Goal: Task Accomplishment & Management: Manage account settings

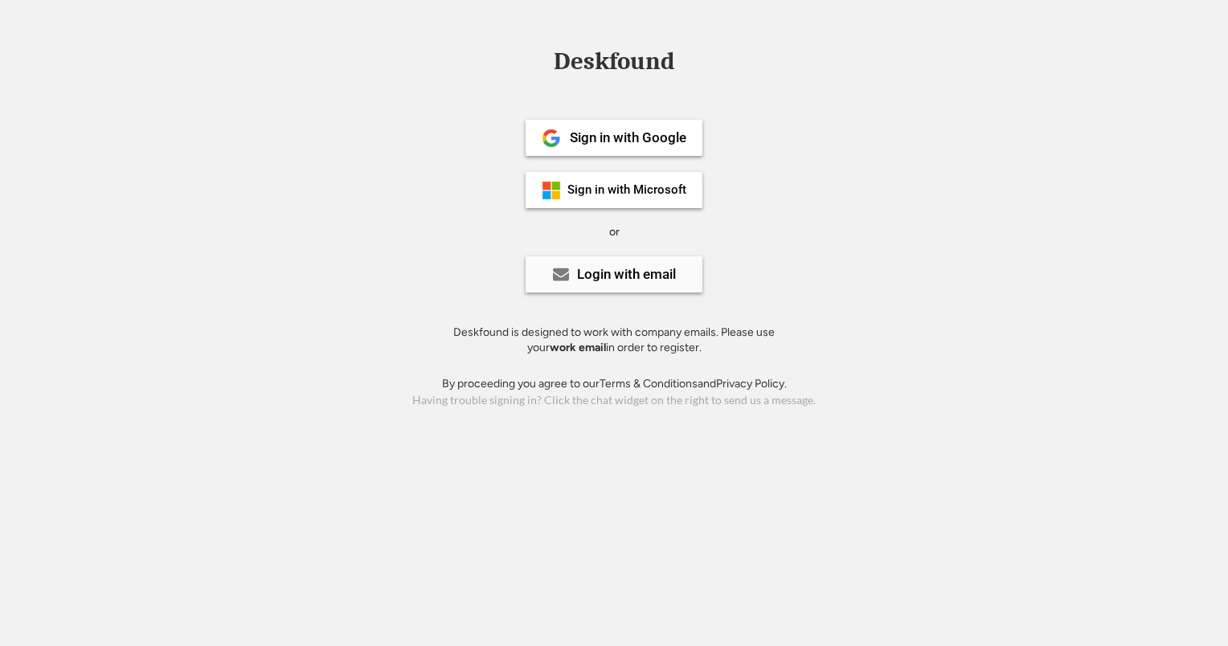
click at [654, 273] on div "Login with email" at bounding box center [626, 275] width 99 height 14
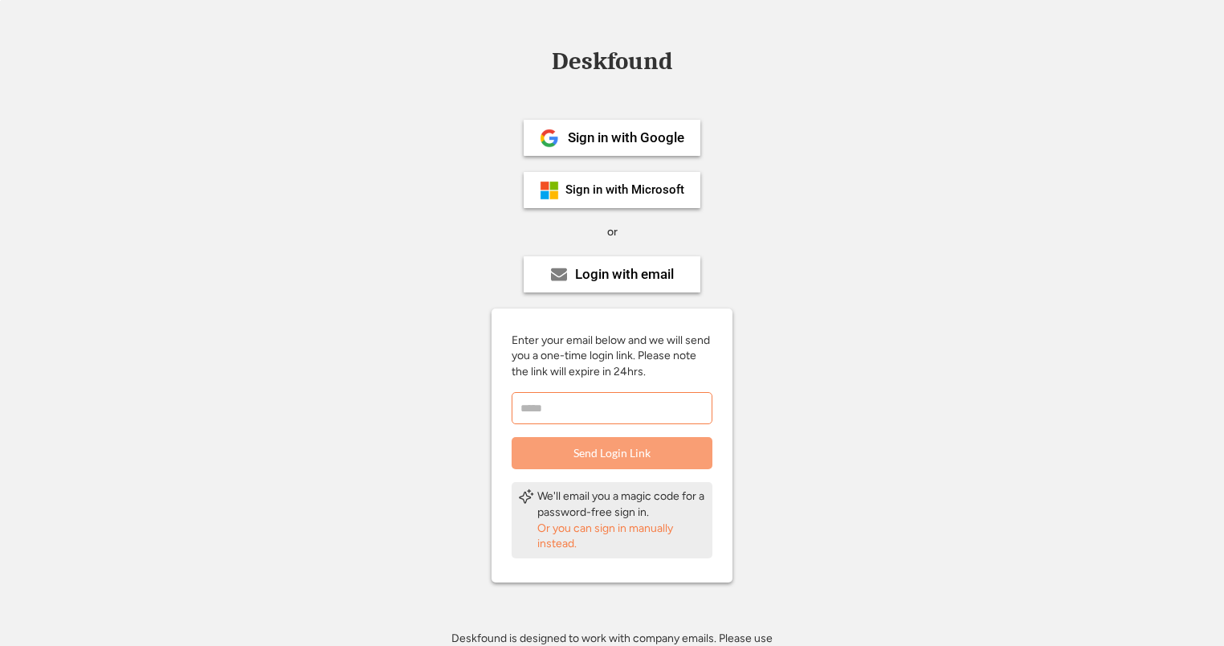
click at [625, 413] on input "email" at bounding box center [612, 408] width 201 height 32
type input "**********"
click at [646, 464] on button "Send Login Link" at bounding box center [612, 453] width 201 height 32
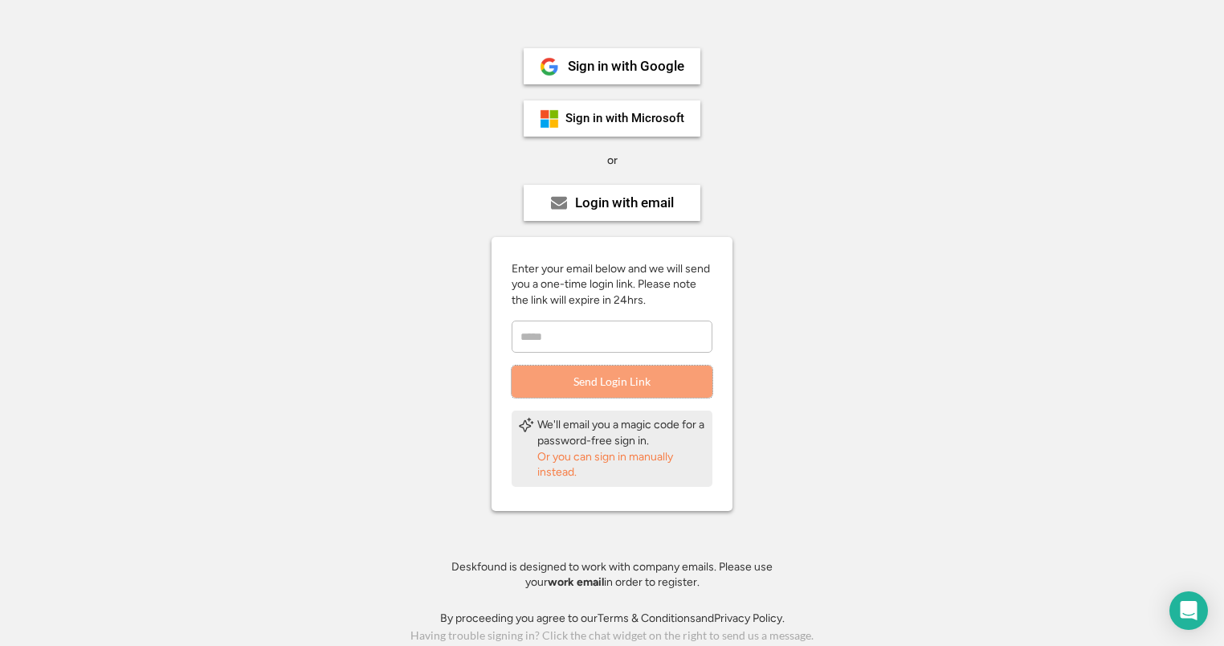
click at [568, 456] on div "Or you can sign in manually instead." at bounding box center [621, 464] width 169 height 31
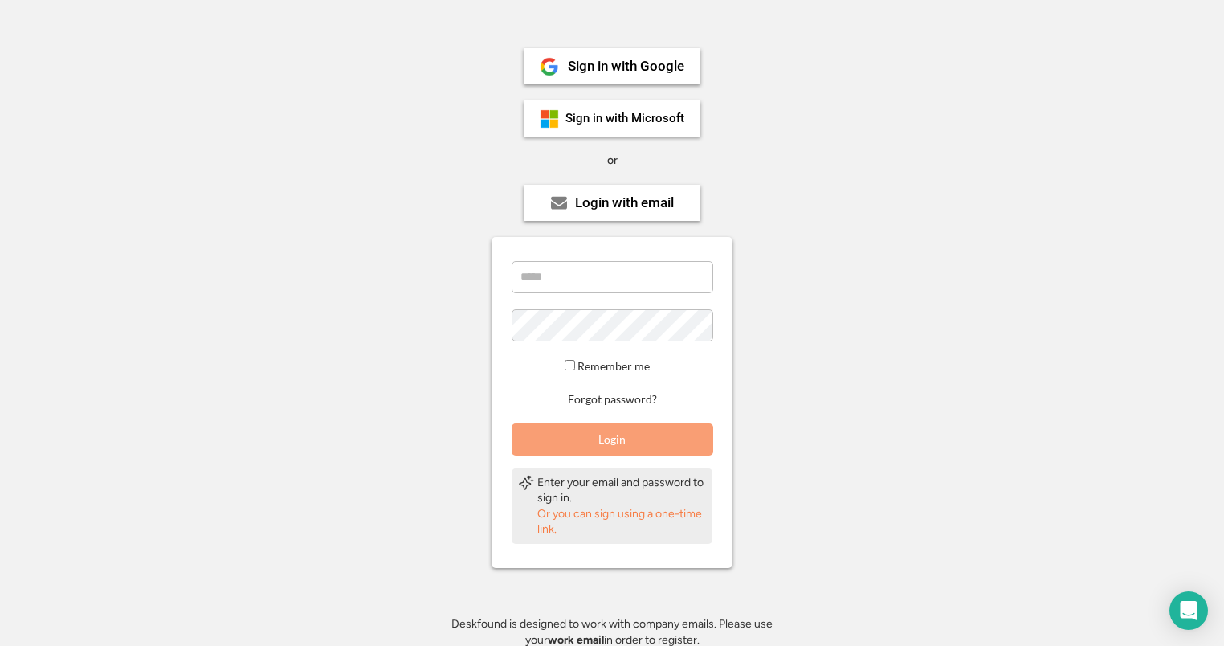
click at [598, 292] on div "Remember me Forgot password? Login" at bounding box center [612, 358] width 241 height 194
click at [638, 205] on div "Login with email" at bounding box center [624, 203] width 99 height 14
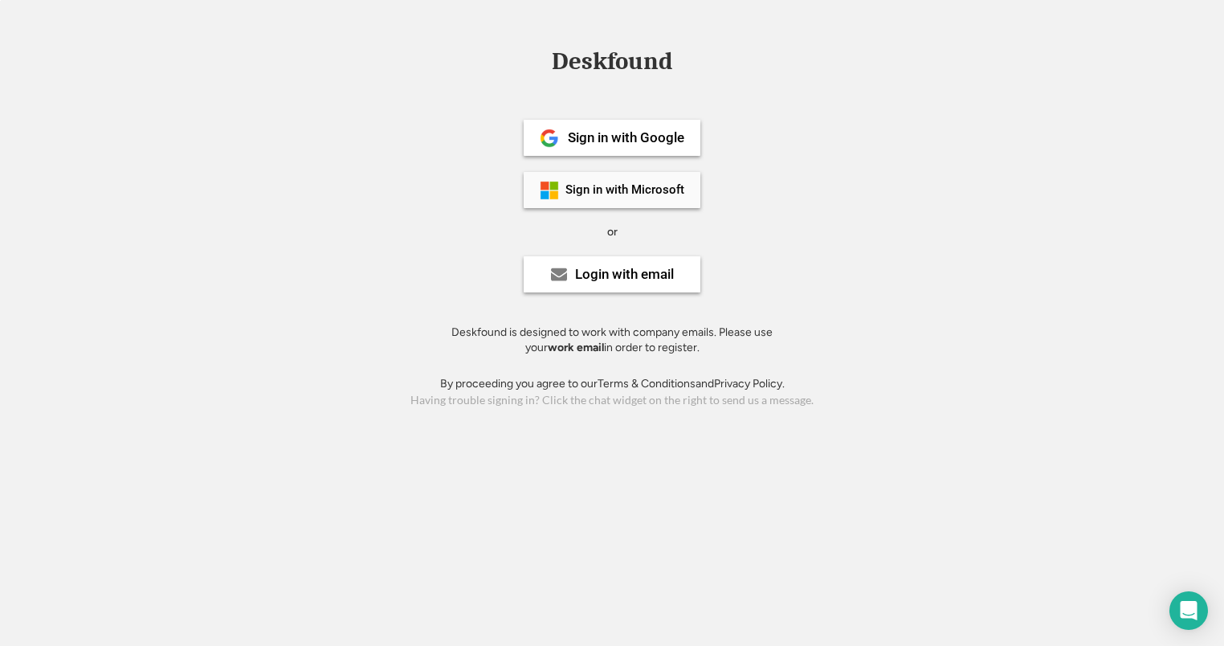
scroll to position [0, 0]
click at [590, 281] on div "Login with email" at bounding box center [626, 275] width 99 height 14
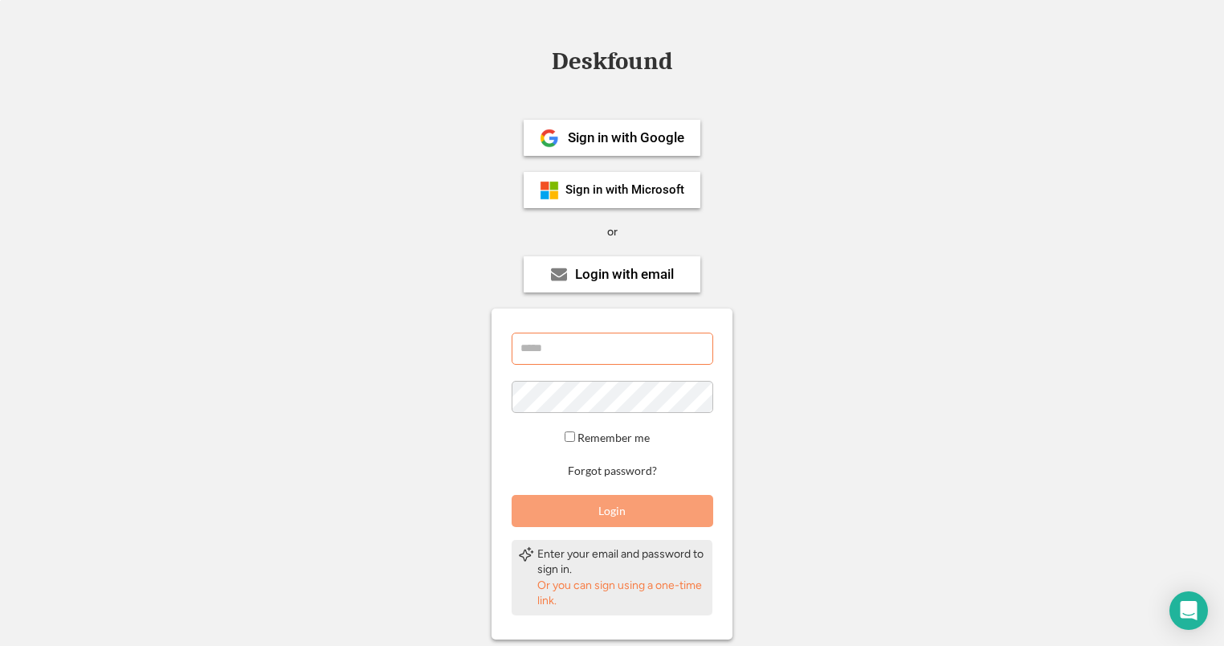
click at [533, 347] on input "email" at bounding box center [613, 349] width 202 height 32
click at [615, 187] on div "Sign in with Microsoft" at bounding box center [625, 190] width 119 height 12
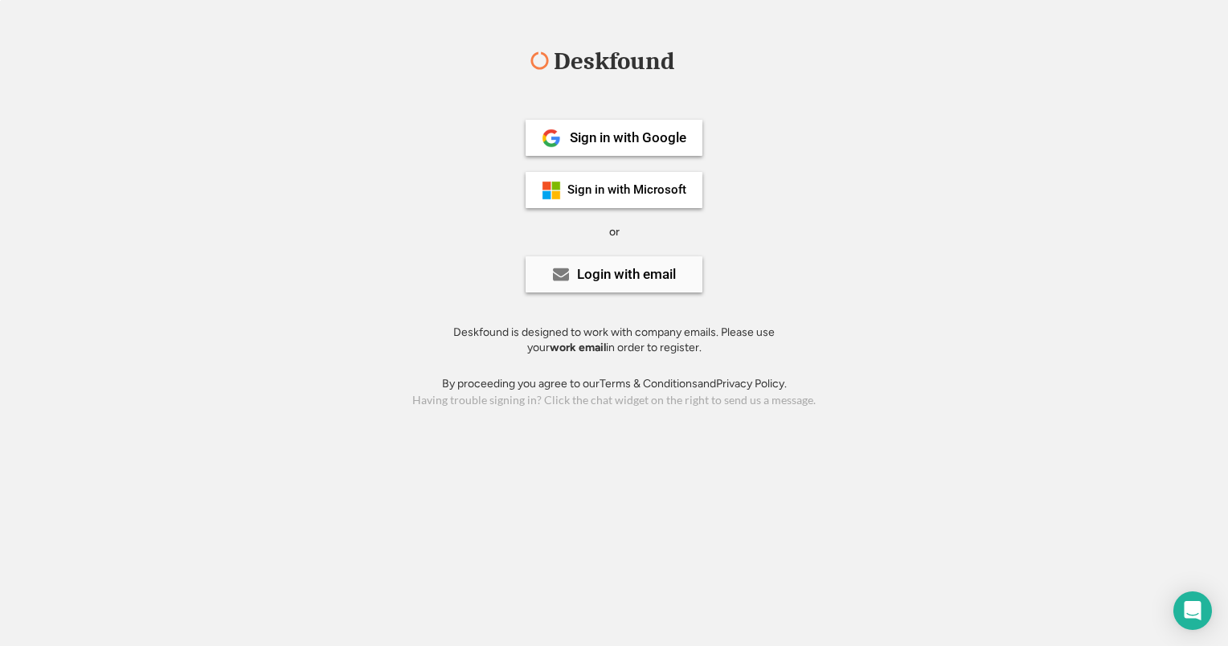
click at [602, 284] on div "Login with email" at bounding box center [613, 274] width 177 height 36
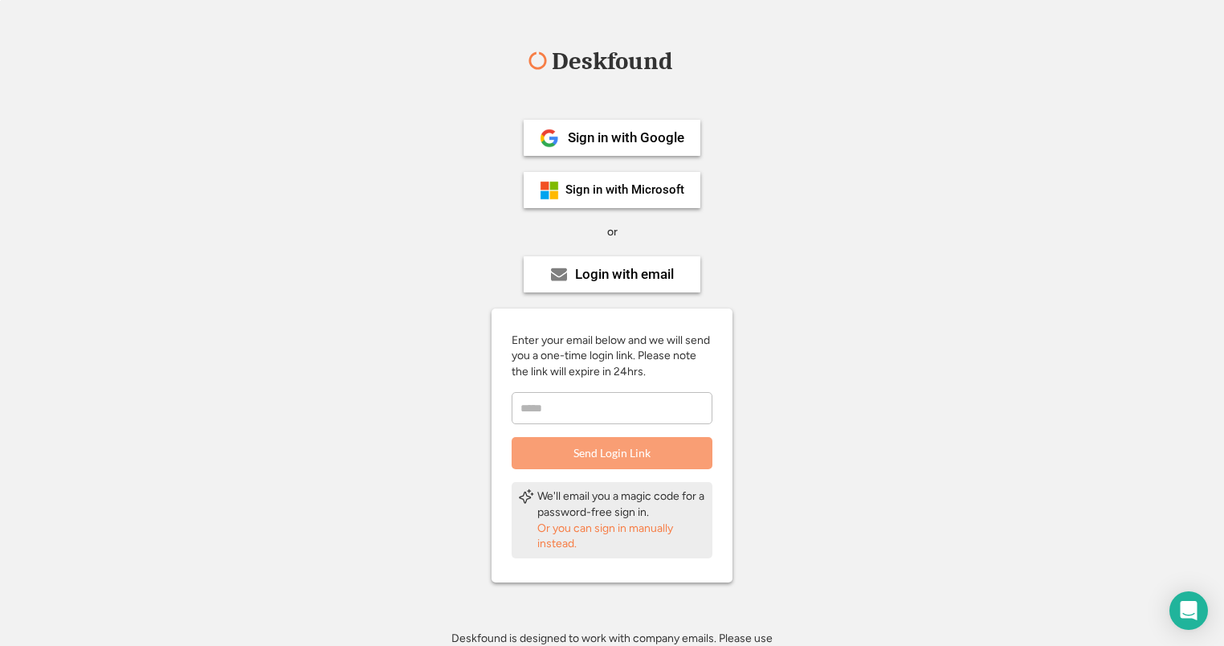
click at [529, 415] on input "email" at bounding box center [612, 408] width 201 height 32
click at [559, 542] on div "Or you can sign in manually instead." at bounding box center [621, 536] width 169 height 31
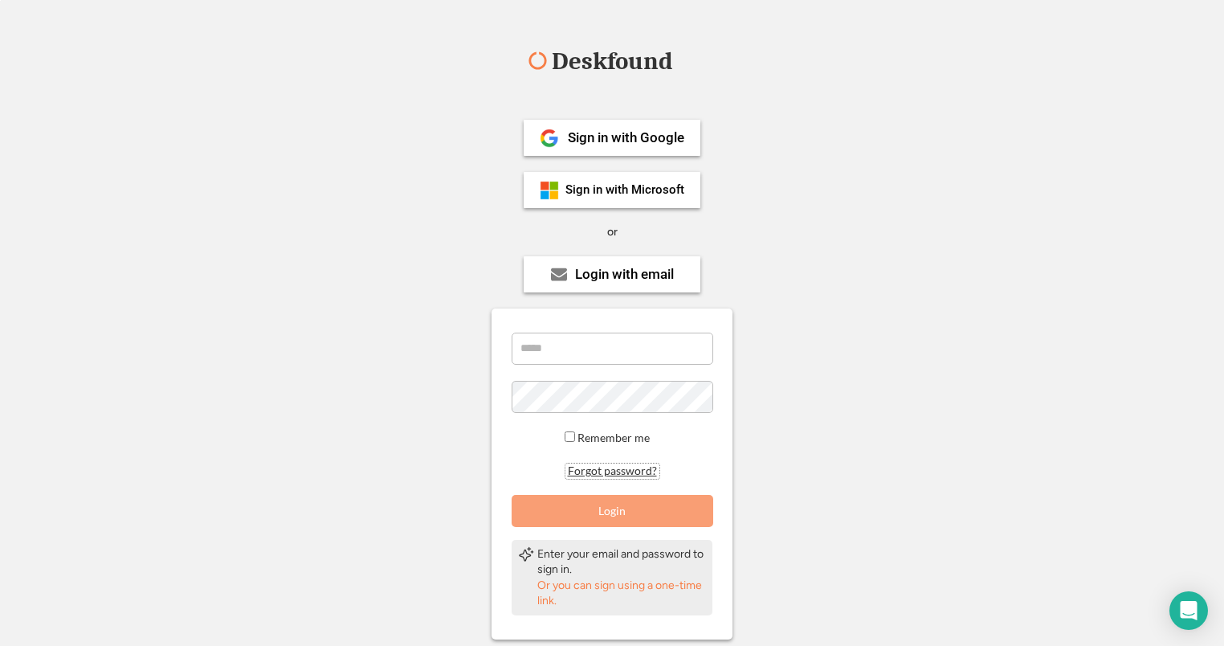
click at [598, 467] on button "Forgot password?" at bounding box center [613, 471] width 94 height 15
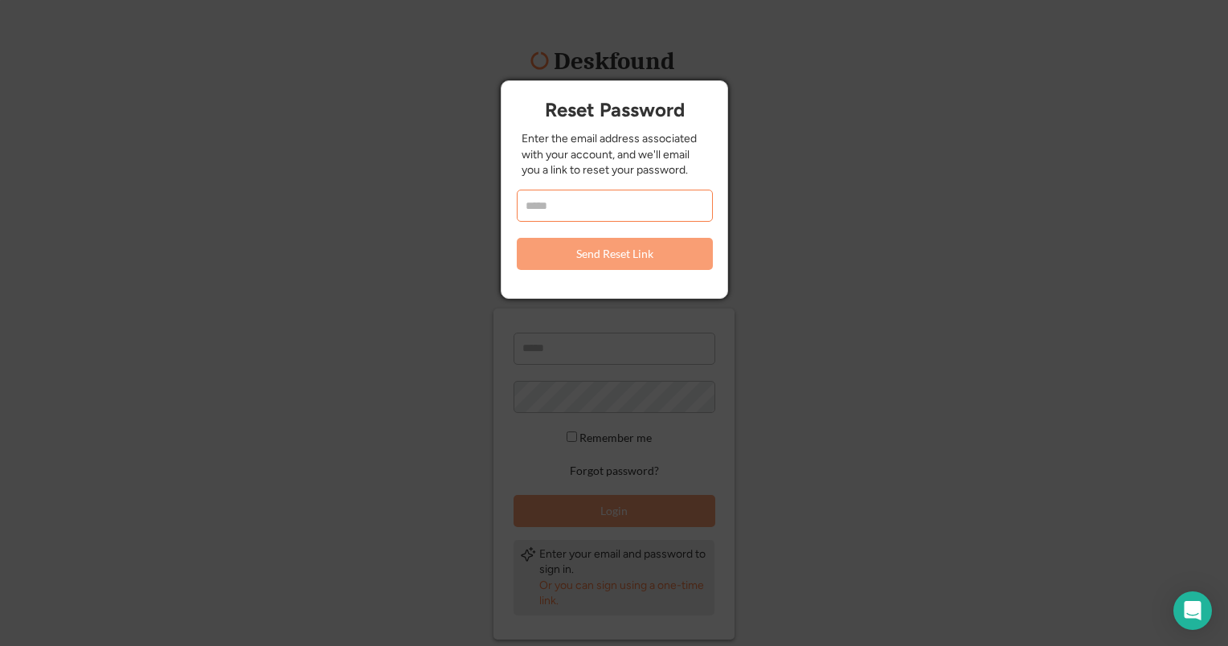
click at [569, 206] on input "email" at bounding box center [615, 206] width 196 height 32
type input "**********"
click at [595, 255] on button "Send Reset Link" at bounding box center [615, 254] width 196 height 32
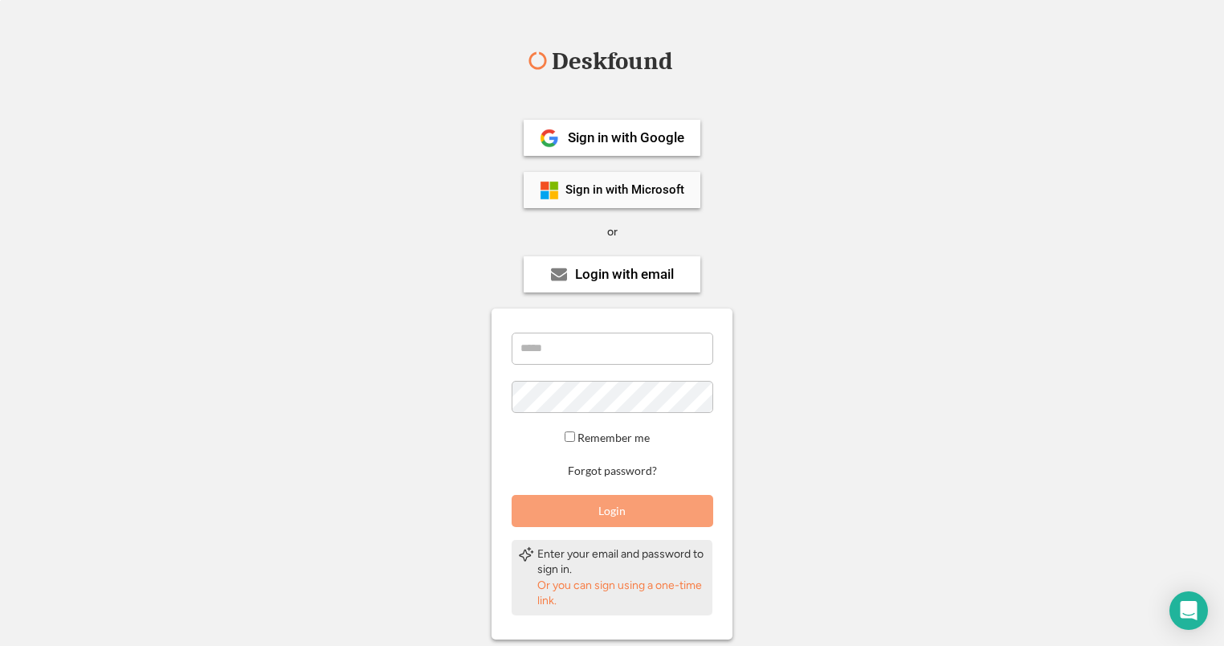
click at [650, 176] on div "Sign in with Microsoft" at bounding box center [612, 190] width 177 height 36
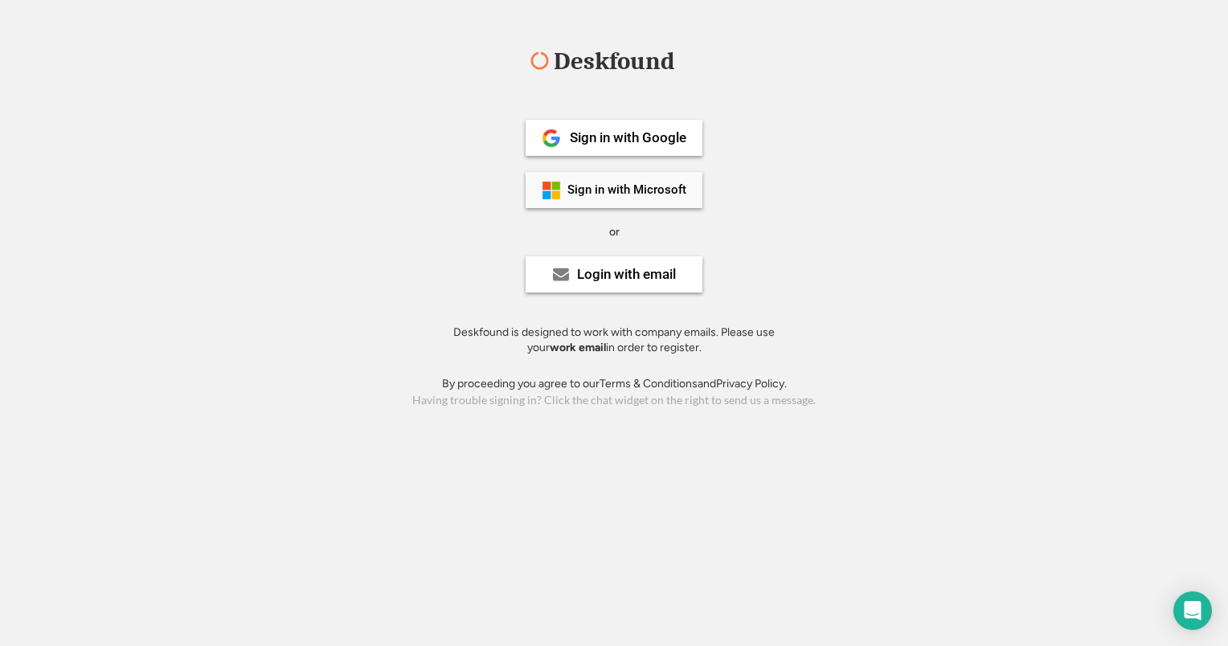
click at [598, 193] on div "Sign in with Microsoft" at bounding box center [626, 190] width 119 height 12
